Goal: Information Seeking & Learning: Check status

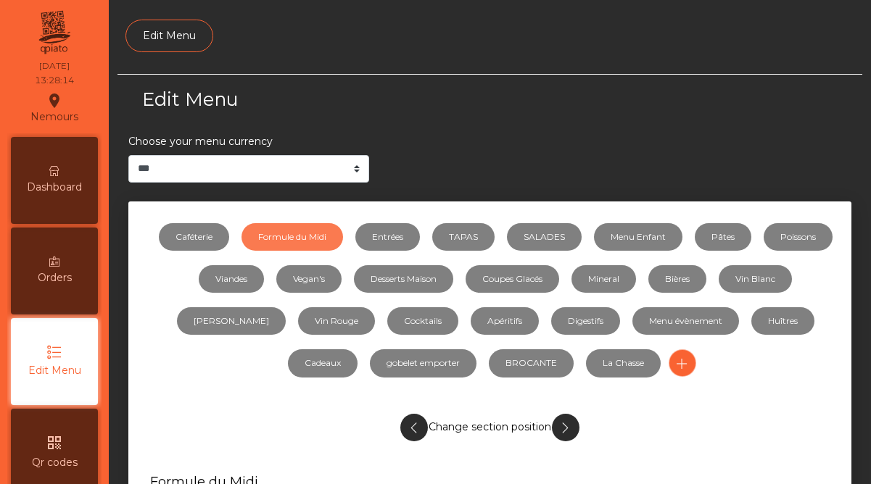
select select "***"
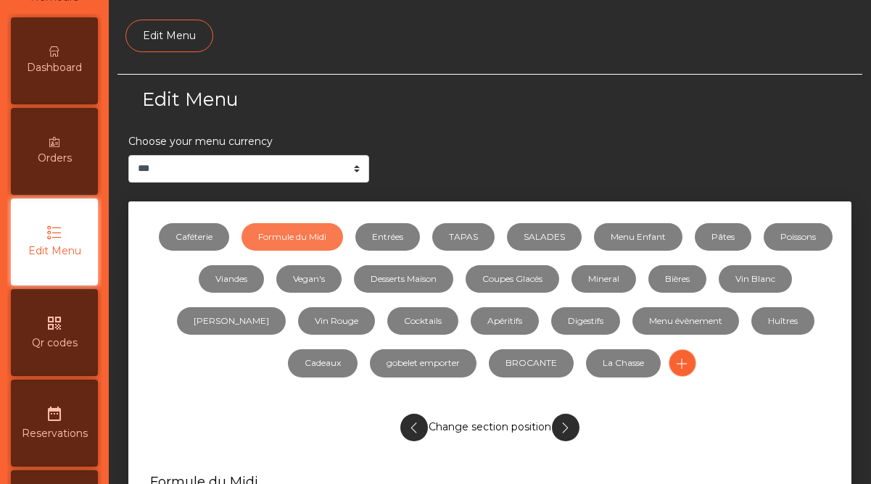
click at [55, 92] on div "Dashboard" at bounding box center [54, 60] width 87 height 87
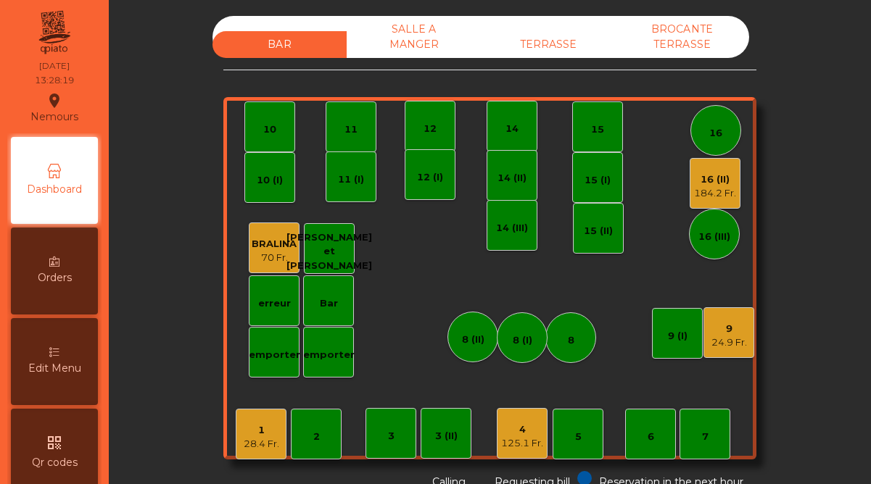
click at [717, 185] on div "16 (II)" at bounding box center [715, 180] width 42 height 14
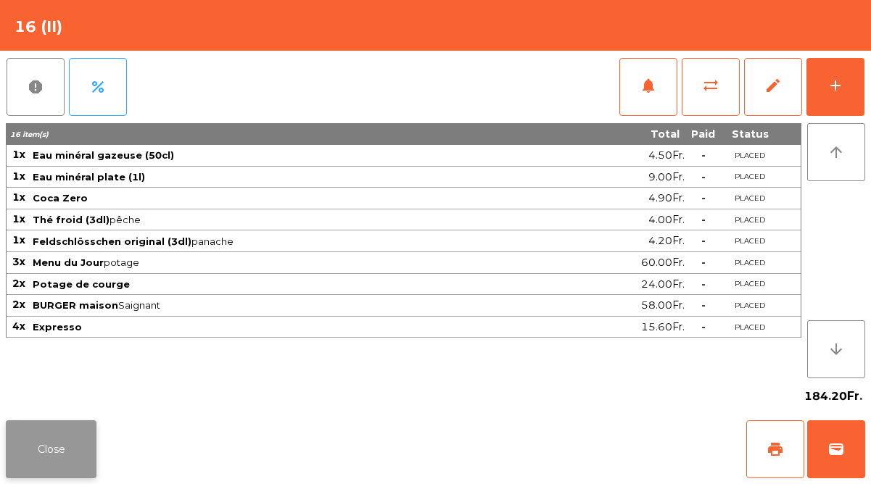
click at [51, 446] on button "Close" at bounding box center [51, 449] width 91 height 58
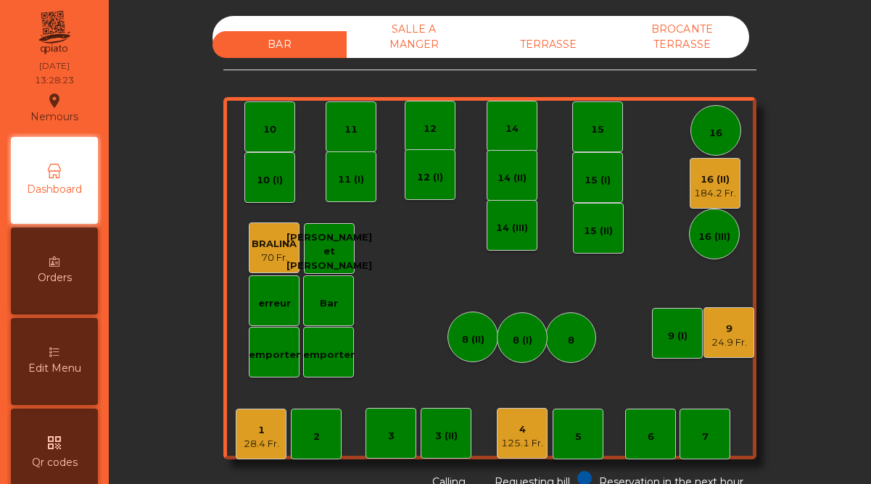
click at [718, 336] on div "24.9 Fr." at bounding box center [729, 343] width 36 height 14
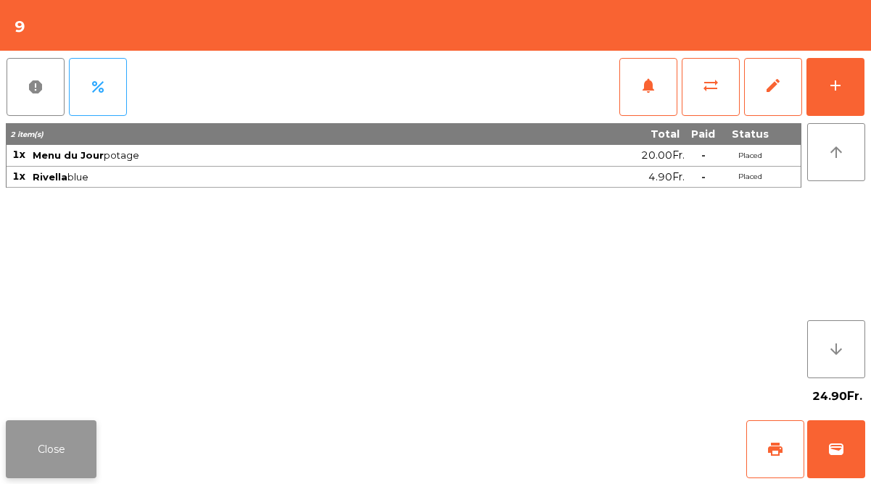
click at [83, 439] on button "Close" at bounding box center [51, 449] width 91 height 58
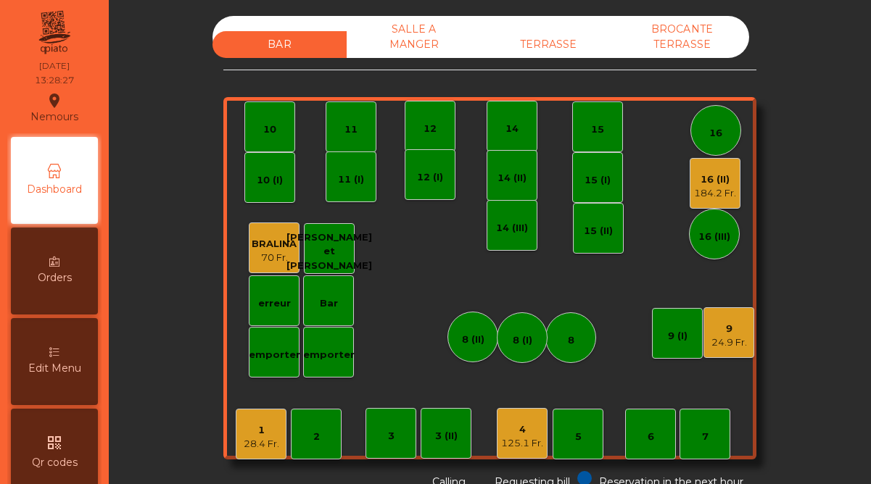
click at [520, 436] on div "125.1 Fr." at bounding box center [522, 443] width 42 height 14
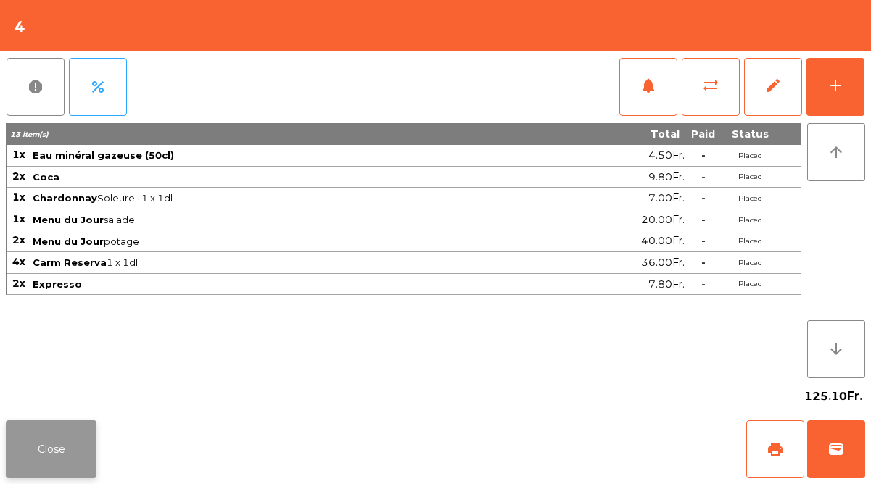
click at [62, 438] on button "Close" at bounding box center [51, 449] width 91 height 58
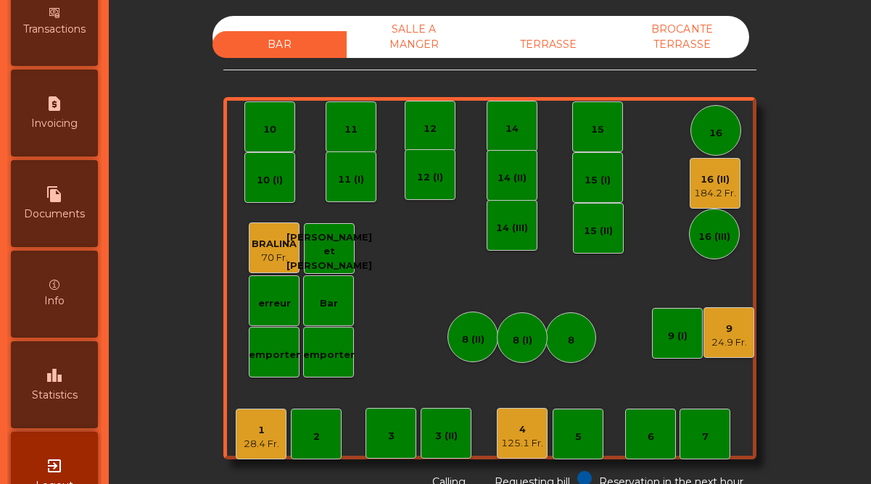
scroll to position [747, 0]
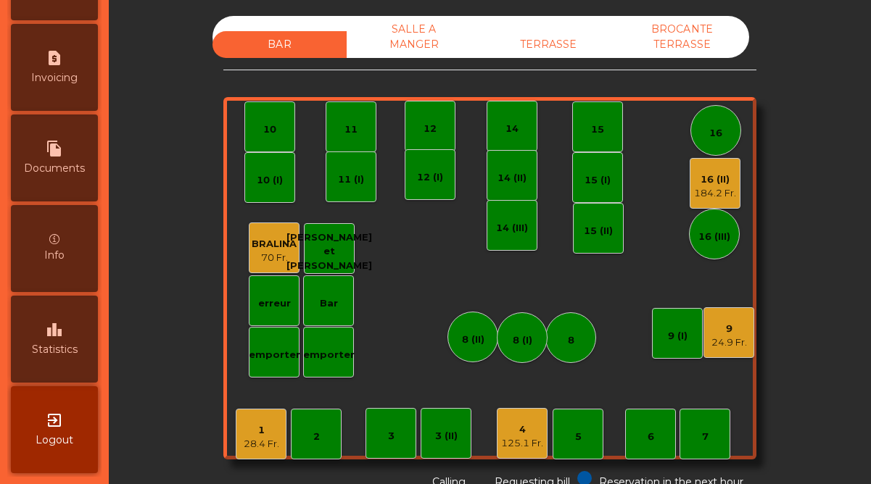
click at [63, 357] on span "Statistics" at bounding box center [55, 349] width 46 height 15
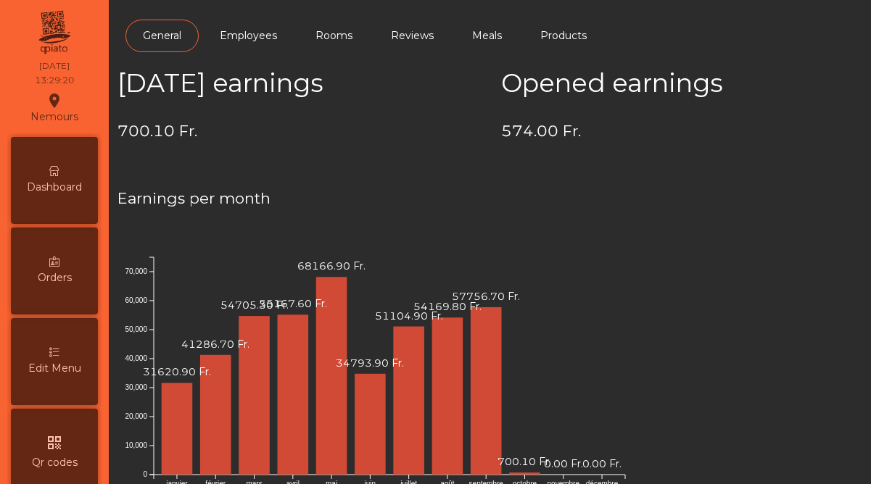
click at [80, 186] on span "Dashboard" at bounding box center [54, 187] width 55 height 15
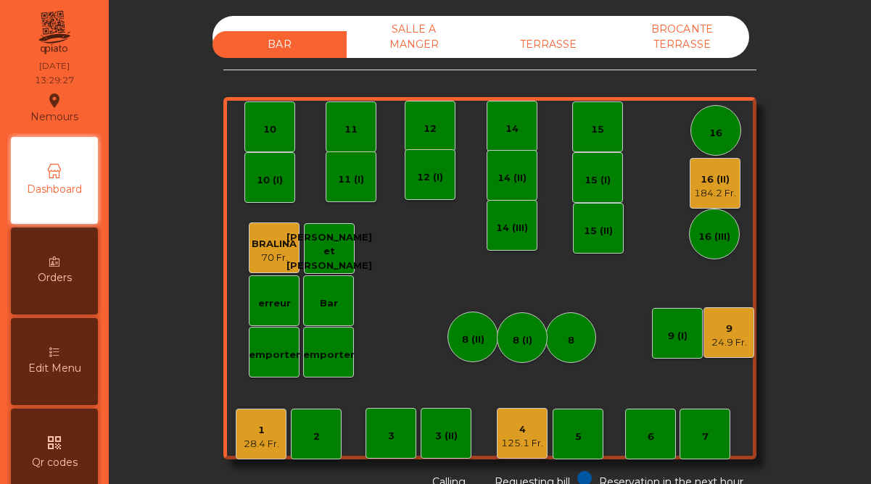
click at [552, 48] on div "TERRASSE" at bounding box center [548, 44] width 134 height 27
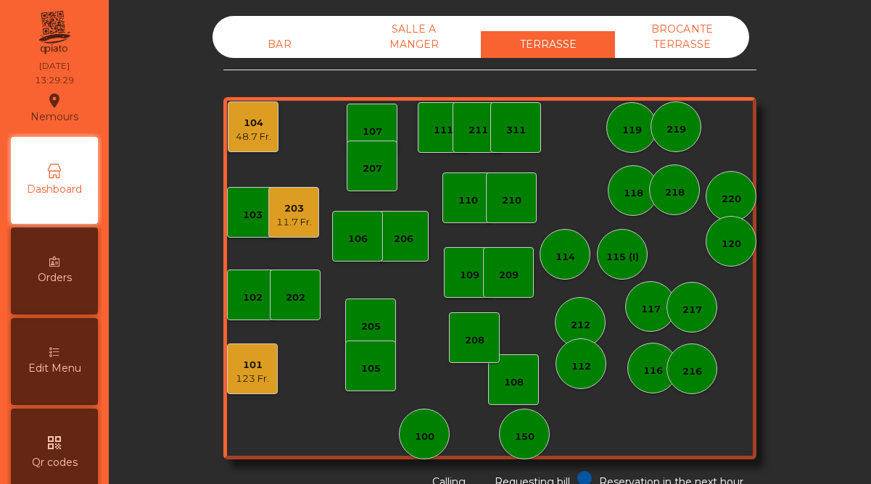
click at [264, 139] on div "48.7 Fr." at bounding box center [254, 137] width 36 height 14
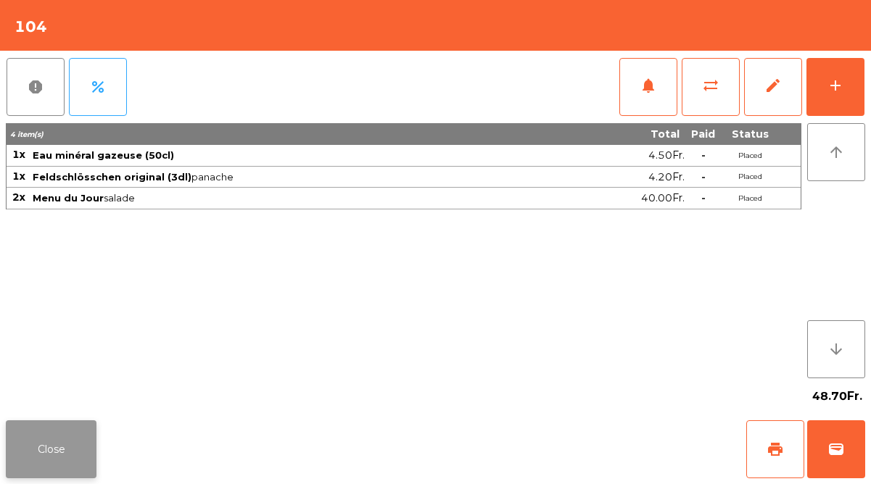
click at [85, 460] on button "Close" at bounding box center [51, 449] width 91 height 58
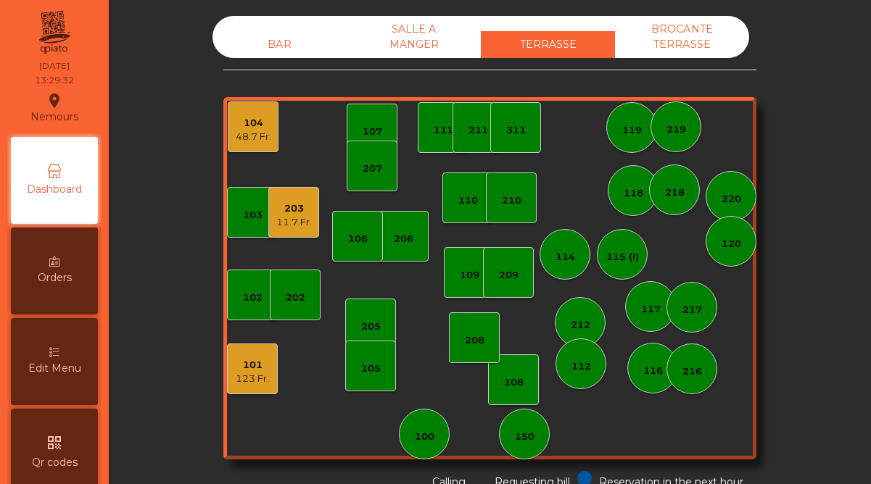
click at [293, 228] on div "11.7 Fr." at bounding box center [294, 222] width 36 height 14
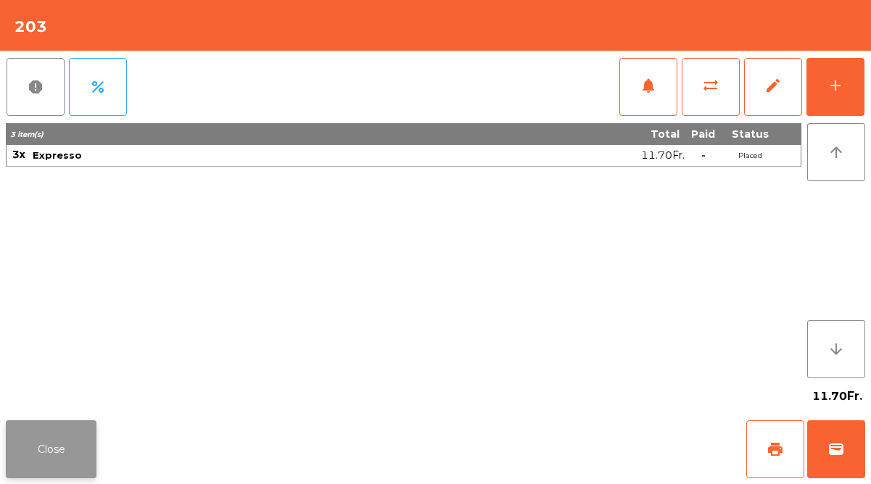
click at [77, 424] on button "Close" at bounding box center [51, 449] width 91 height 58
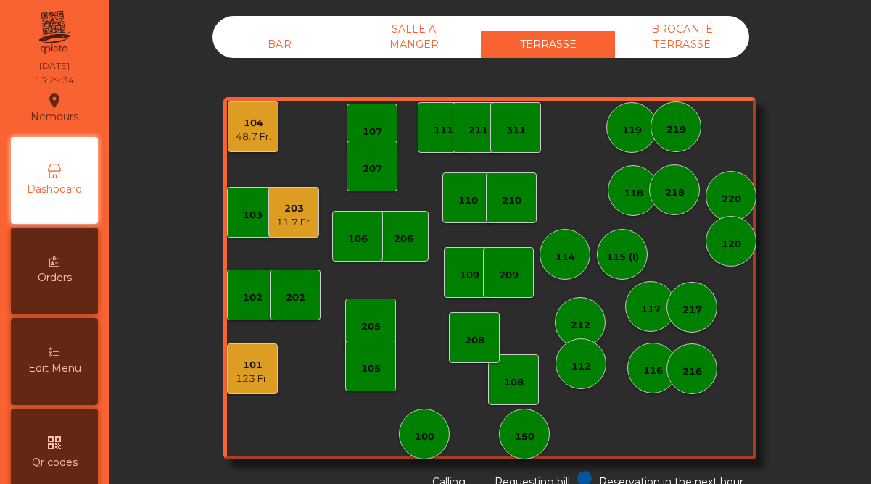
click at [253, 365] on div "101" at bounding box center [252, 365] width 33 height 14
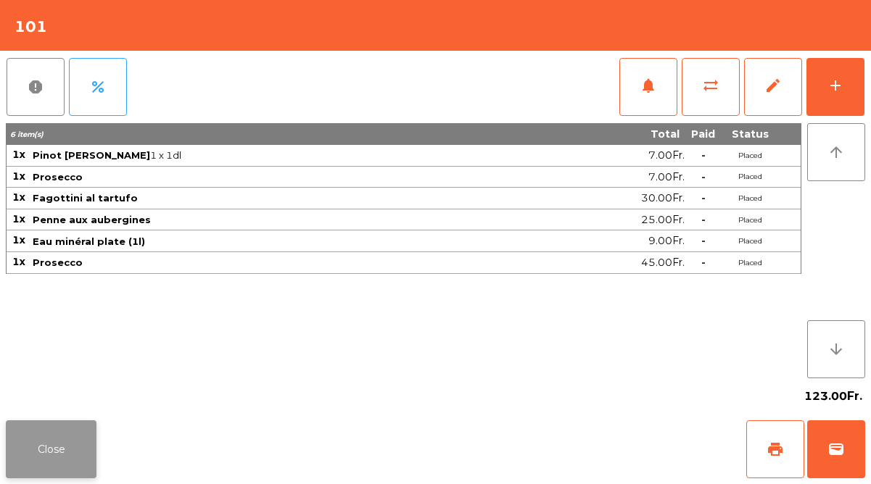
click at [72, 437] on button "Close" at bounding box center [51, 449] width 91 height 58
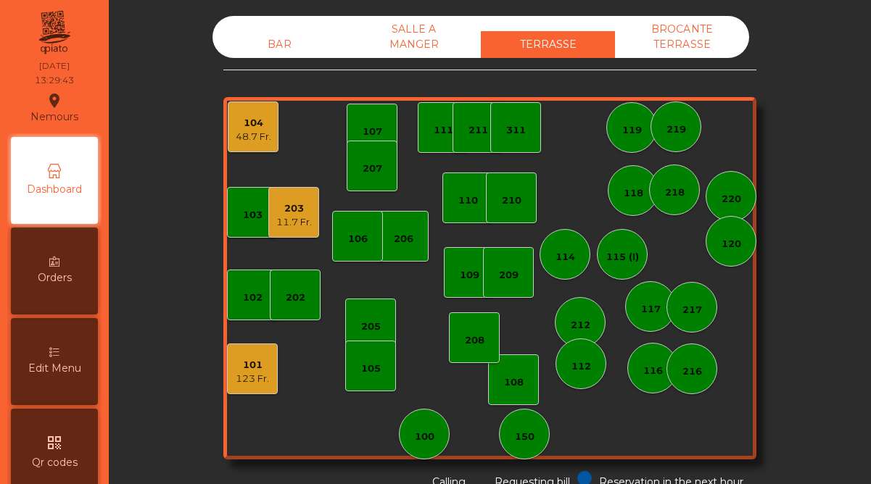
click at [259, 44] on div "BAR" at bounding box center [279, 44] width 134 height 27
